Goal: Task Accomplishment & Management: Manage account settings

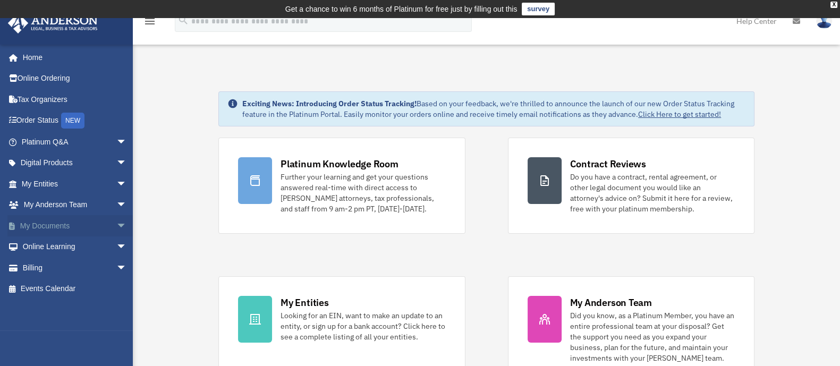
click at [47, 230] on link "My Documents arrow_drop_down" at bounding box center [74, 225] width 135 height 21
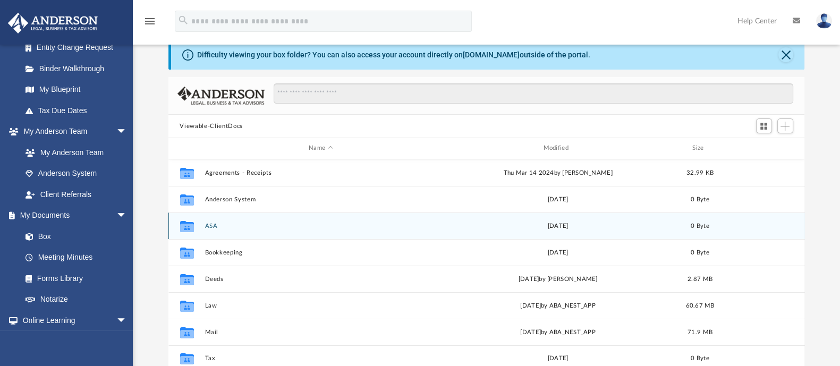
scroll to position [66, 0]
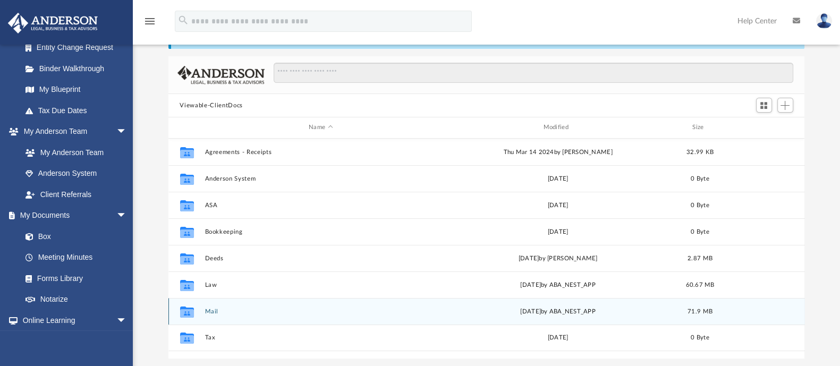
click at [212, 312] on button "Mail" at bounding box center [321, 311] width 232 height 7
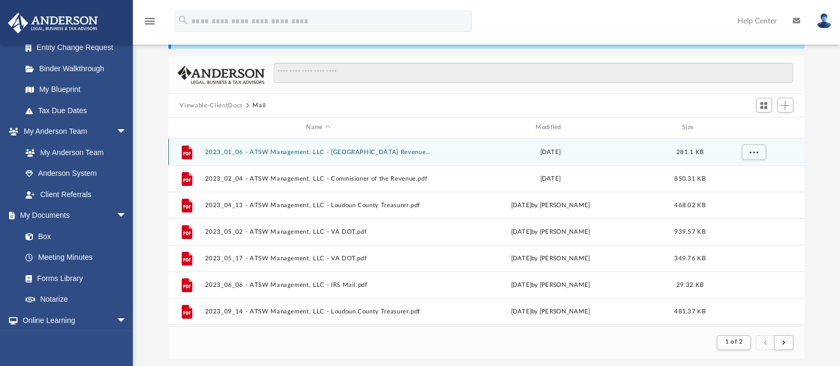
scroll to position [199, 626]
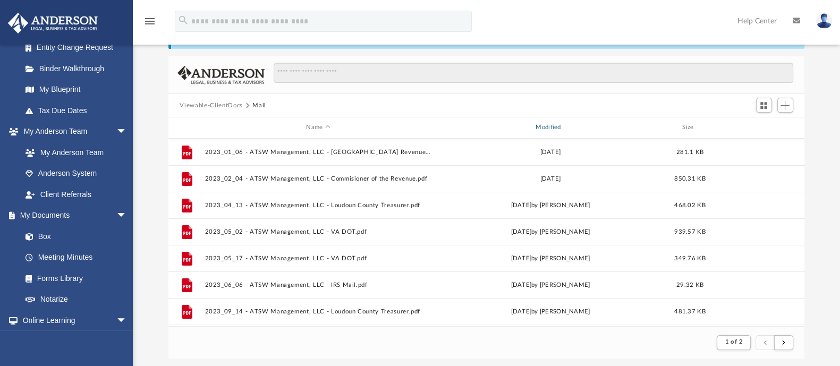
click at [552, 125] on div "Modified" at bounding box center [549, 128] width 227 height 10
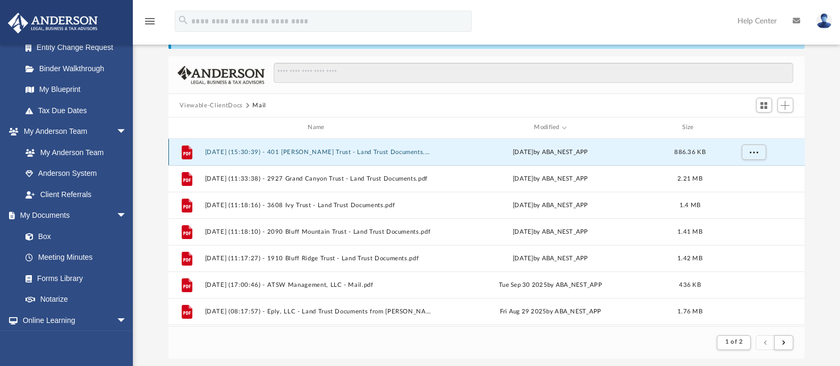
click at [329, 149] on button "[DATE] (15:30:39) - 401 [PERSON_NAME] Trust - Land Trust Documents.pdf" at bounding box center [318, 152] width 227 height 7
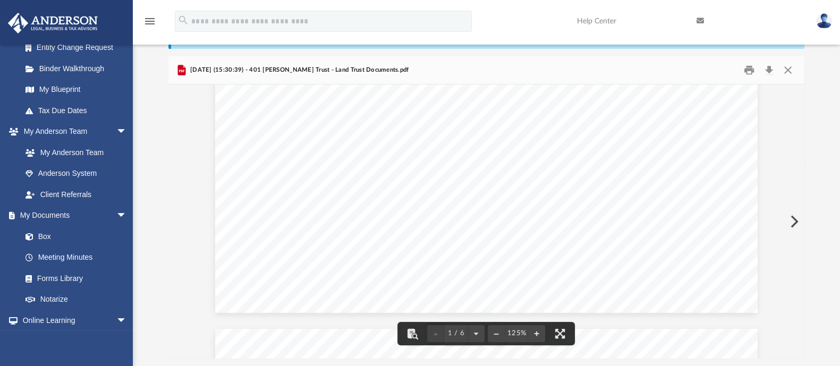
scroll to position [598, 0]
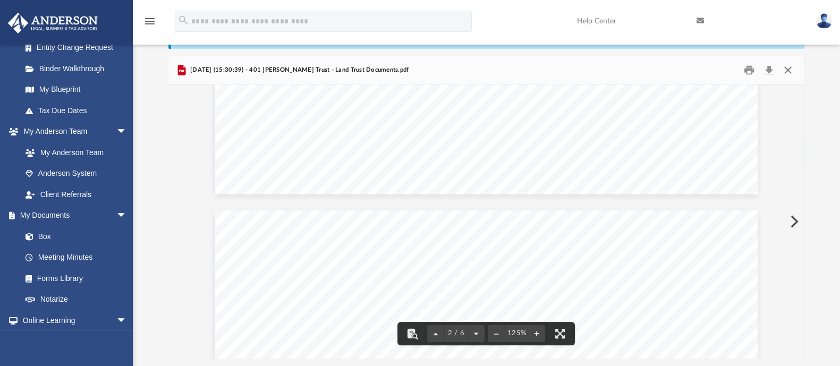
click at [791, 74] on button "Close" at bounding box center [787, 70] width 19 height 16
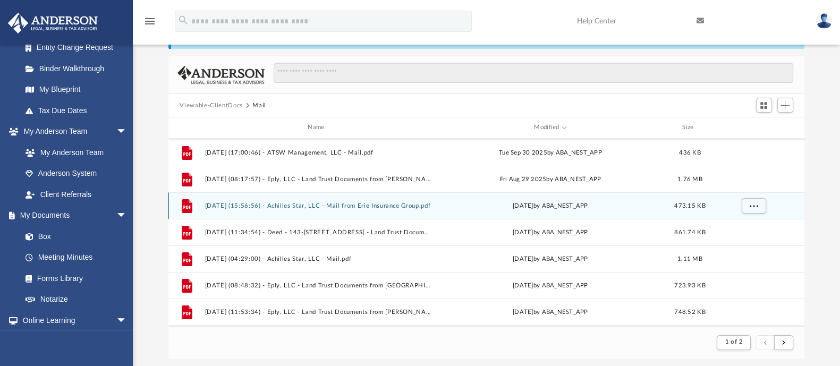
scroll to position [291, 0]
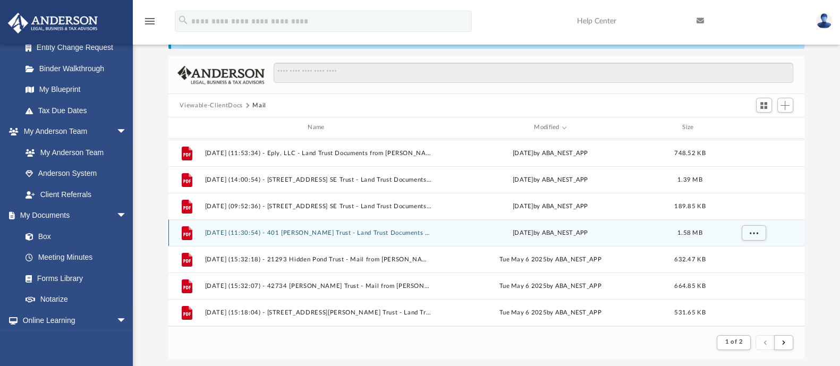
click at [329, 232] on button "[DATE] (11:30:54) - 401 [PERSON_NAME] Trust - Land Trust Documents from [PERSON…" at bounding box center [318, 233] width 227 height 7
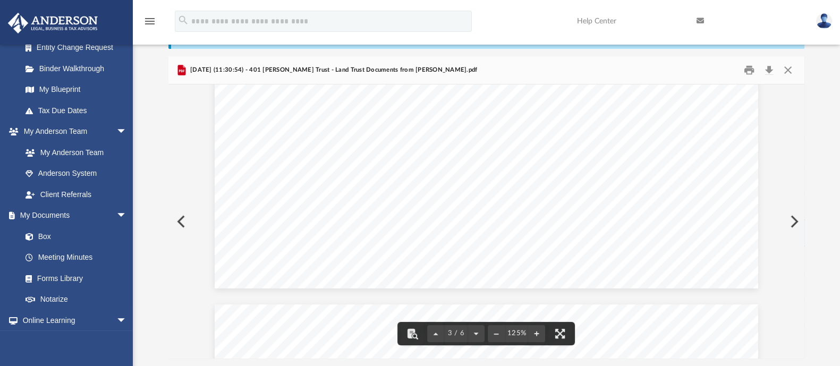
scroll to position [1129, 0]
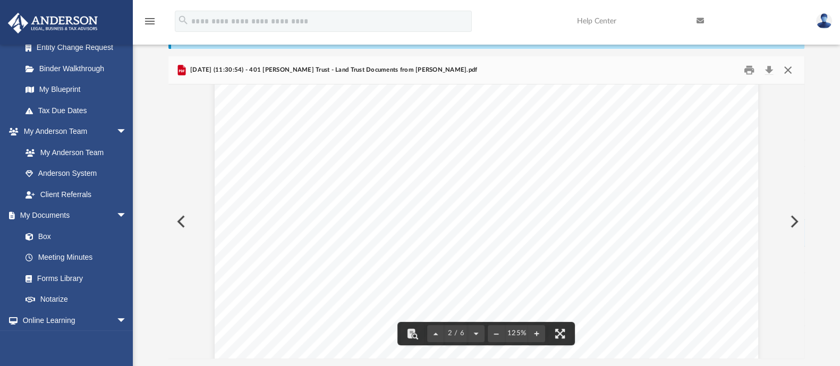
click at [782, 69] on button "Close" at bounding box center [787, 70] width 19 height 16
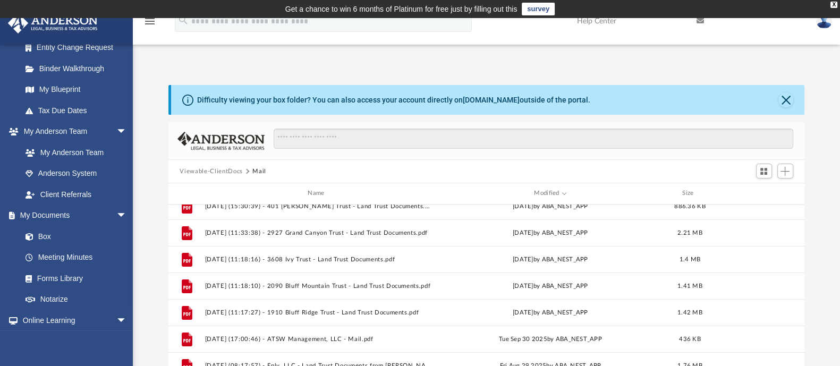
scroll to position [0, 0]
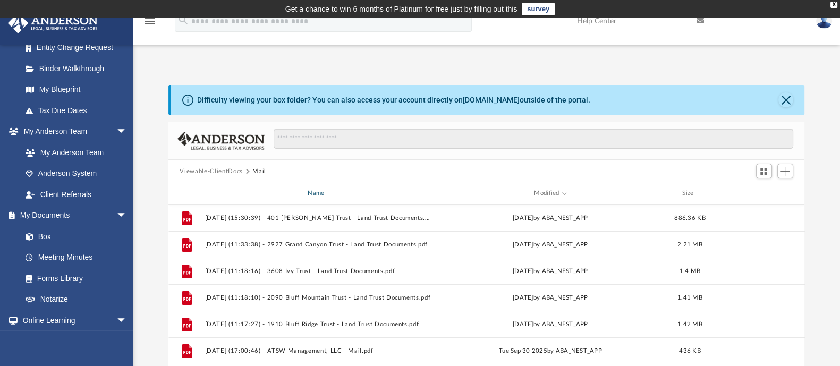
click at [313, 192] on div "Name" at bounding box center [317, 194] width 227 height 10
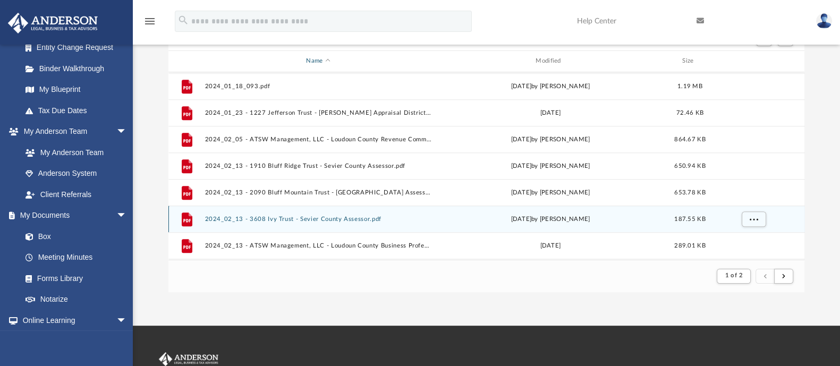
scroll to position [996, 0]
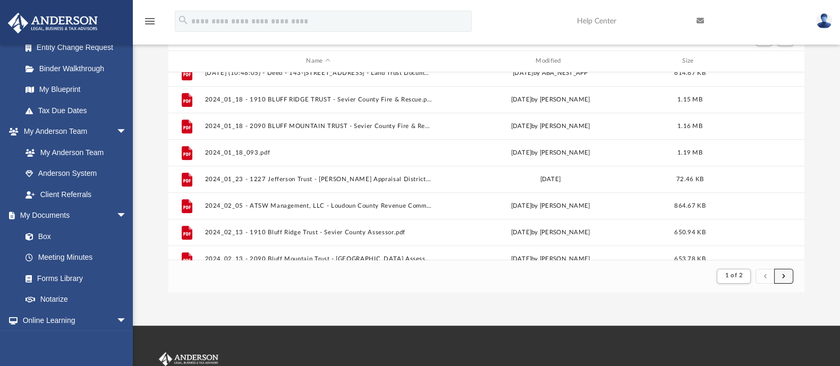
click at [788, 276] on button "submit" at bounding box center [783, 276] width 19 height 15
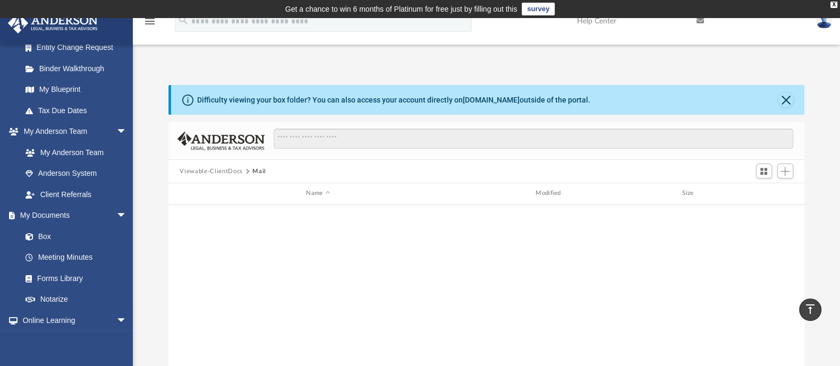
scroll to position [715, 0]
